Goal: Book appointment/travel/reservation

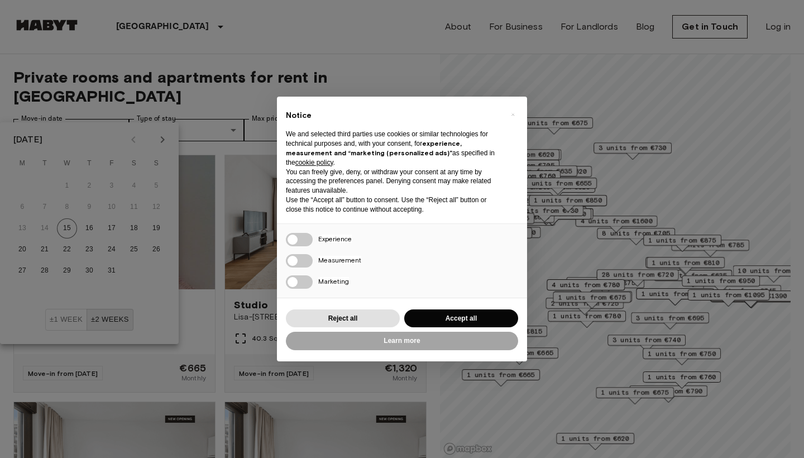
click at [217, 51] on div "× Notice We and selected third parties use cookies or similar technologies for …" at bounding box center [402, 229] width 804 height 458
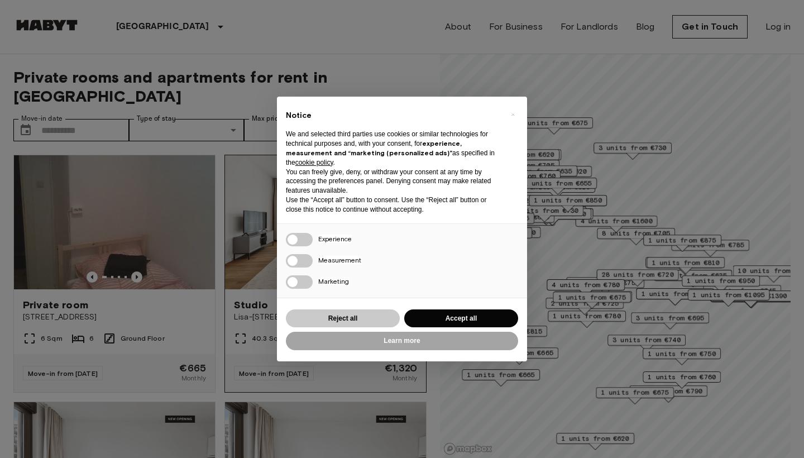
click at [365, 318] on button "Reject all" at bounding box center [343, 318] width 114 height 18
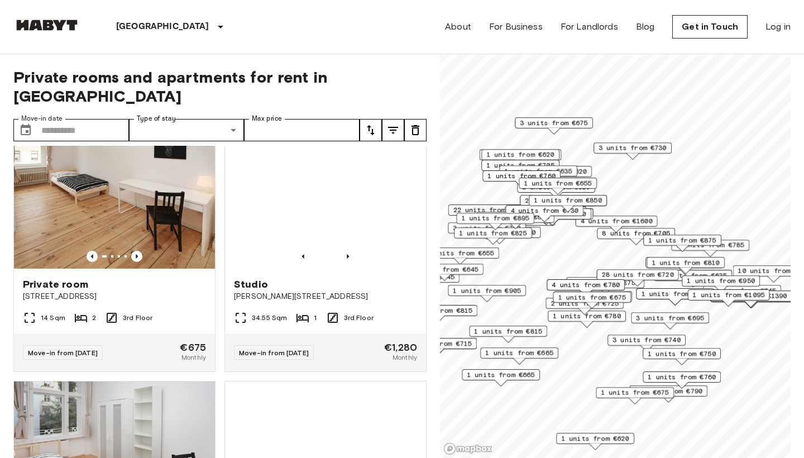
scroll to position [1166, 0]
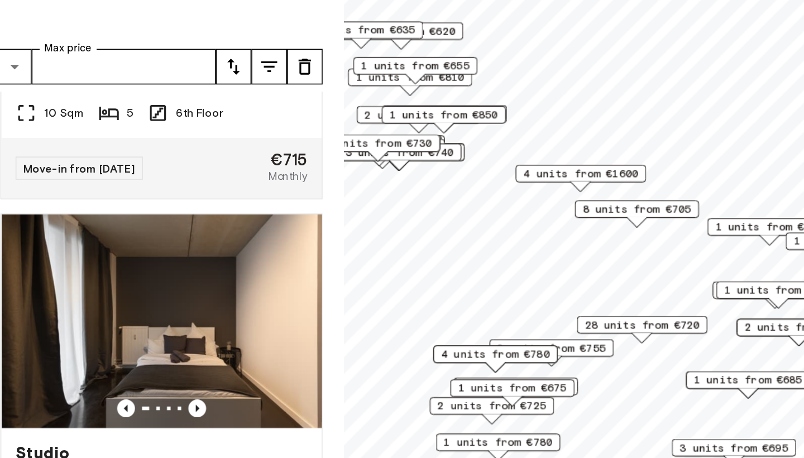
click at [589, 214] on span "8 units from €705" at bounding box center [623, 219] width 68 height 10
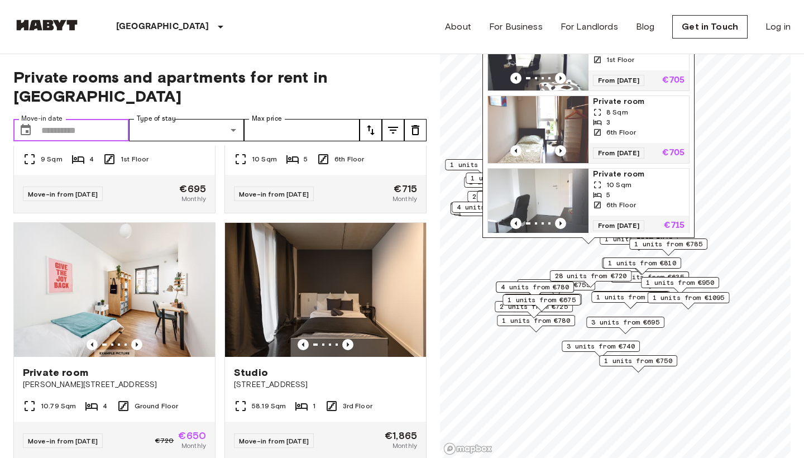
click at [83, 119] on input "Move-in date" at bounding box center [85, 130] width 88 height 22
